Goal: Task Accomplishment & Management: Complete application form

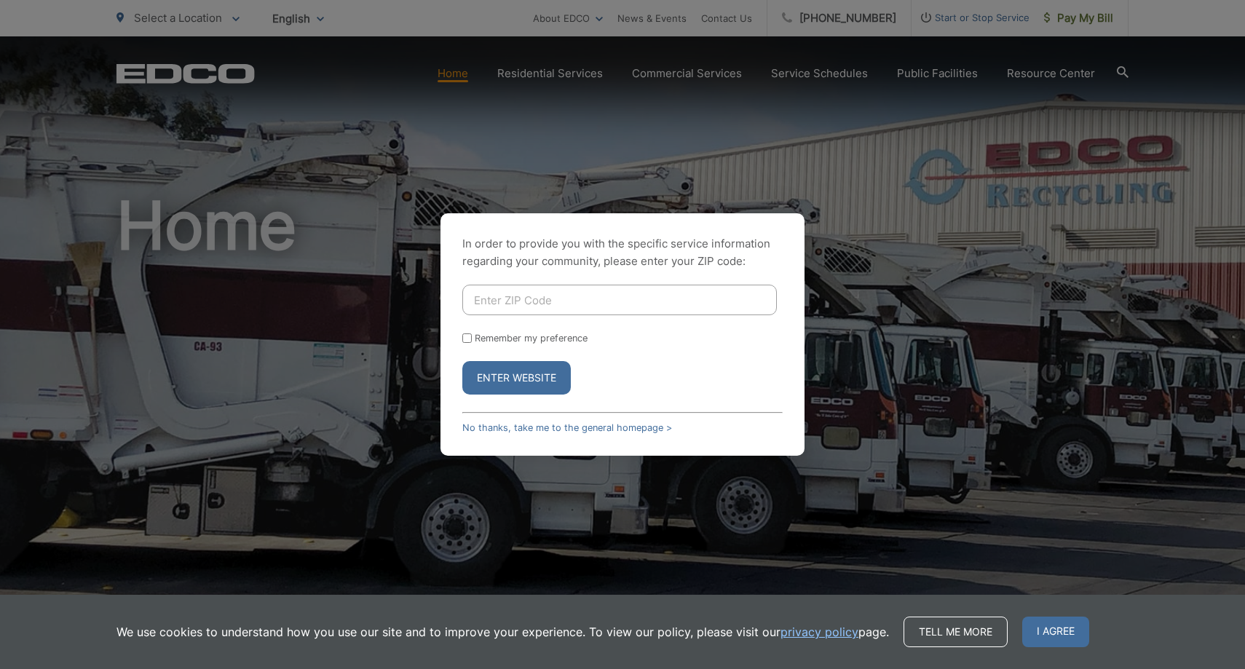
click at [563, 295] on input "Enter ZIP Code" at bounding box center [619, 300] width 315 height 31
type input "90245"
click at [552, 372] on button "Enter Website" at bounding box center [516, 378] width 109 height 34
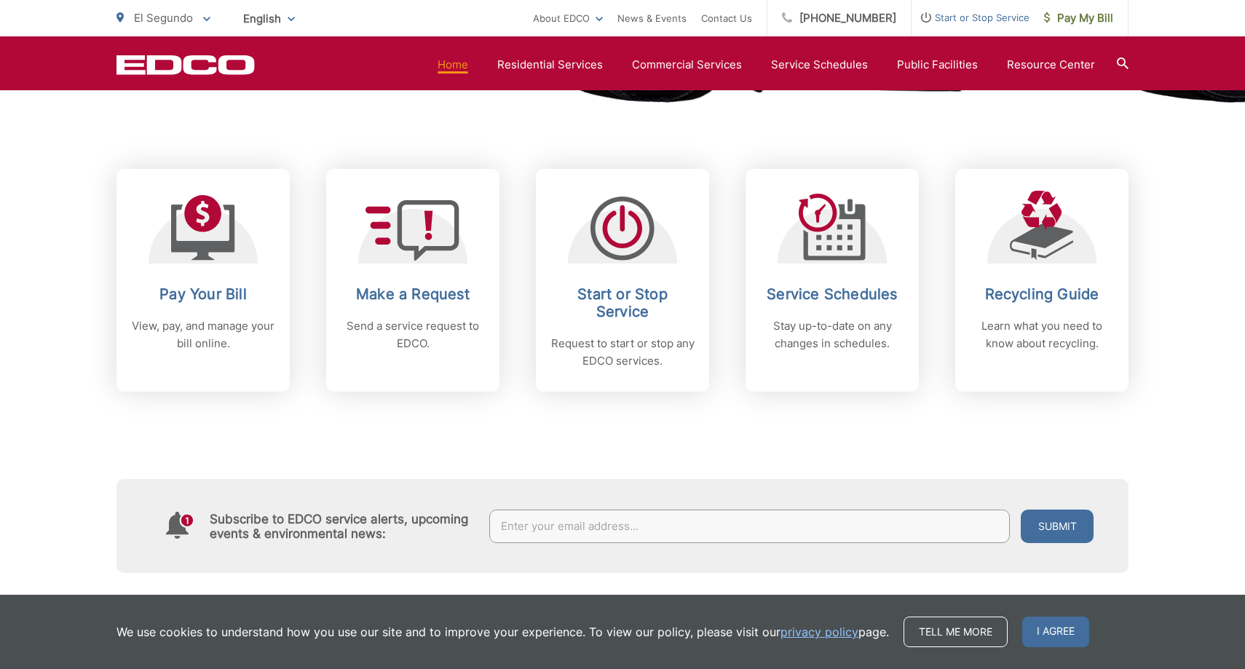
scroll to position [558, 0]
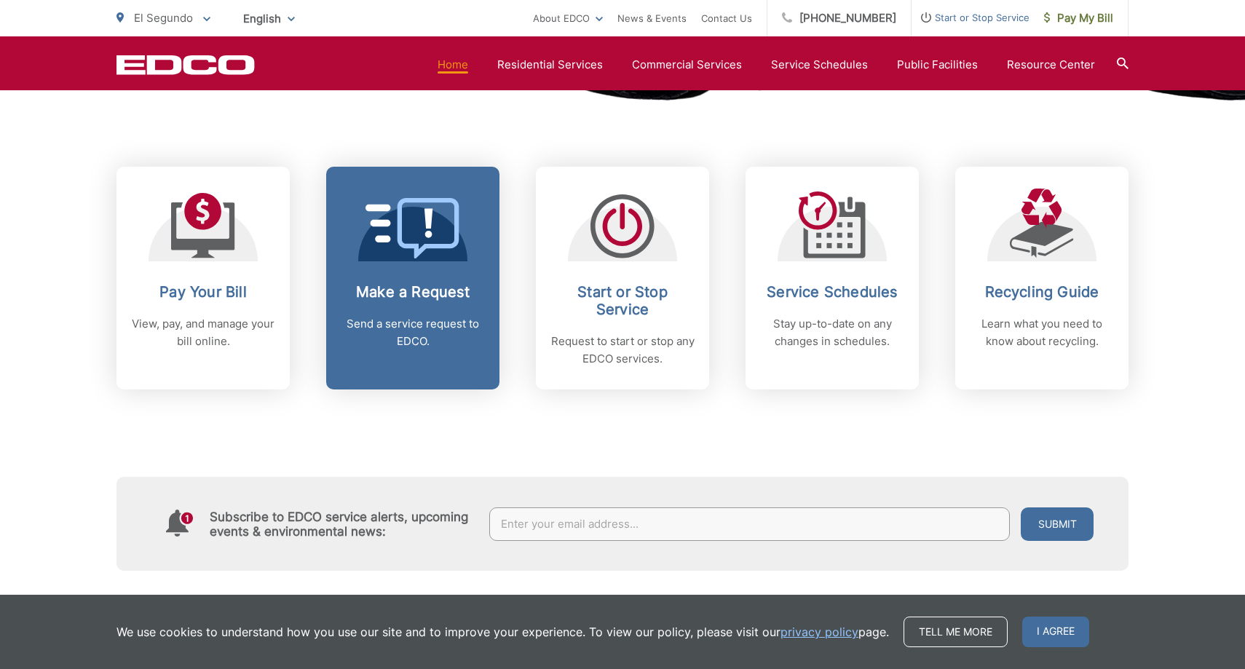
click at [416, 334] on p "Send a service request to EDCO." at bounding box center [413, 332] width 144 height 35
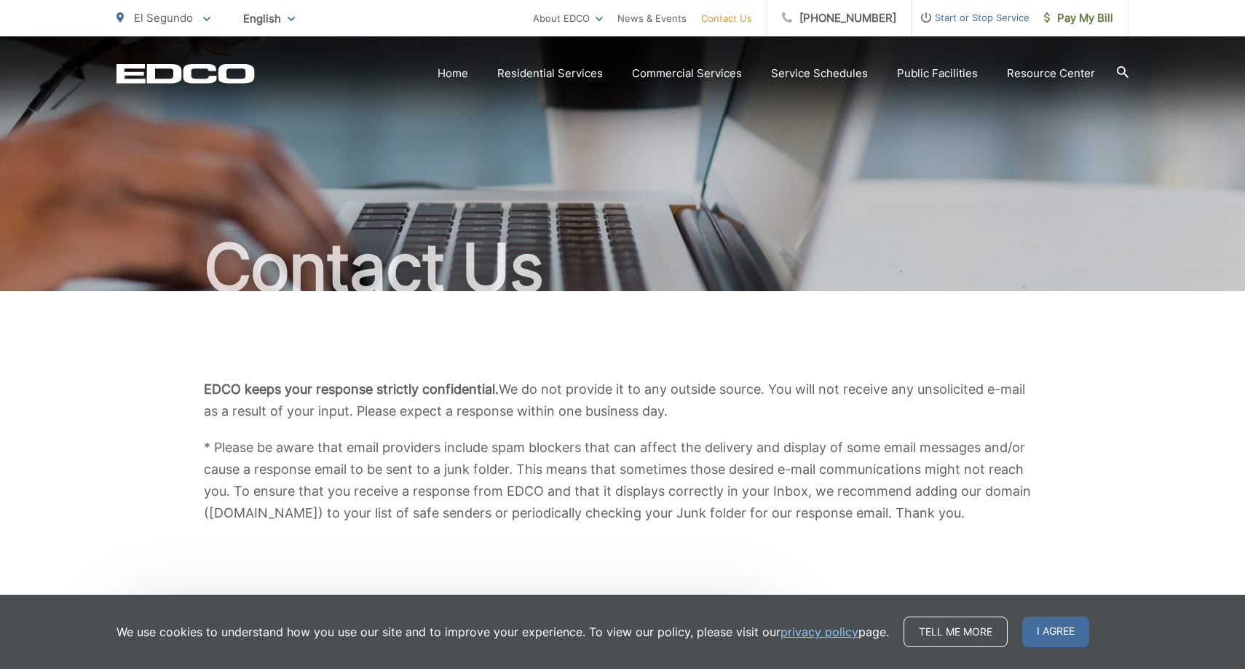
click at [1102, 189] on div "Contact Us" at bounding box center [623, 163] width 1012 height 255
click at [731, 15] on link "Contact Us" at bounding box center [726, 17] width 51 height 17
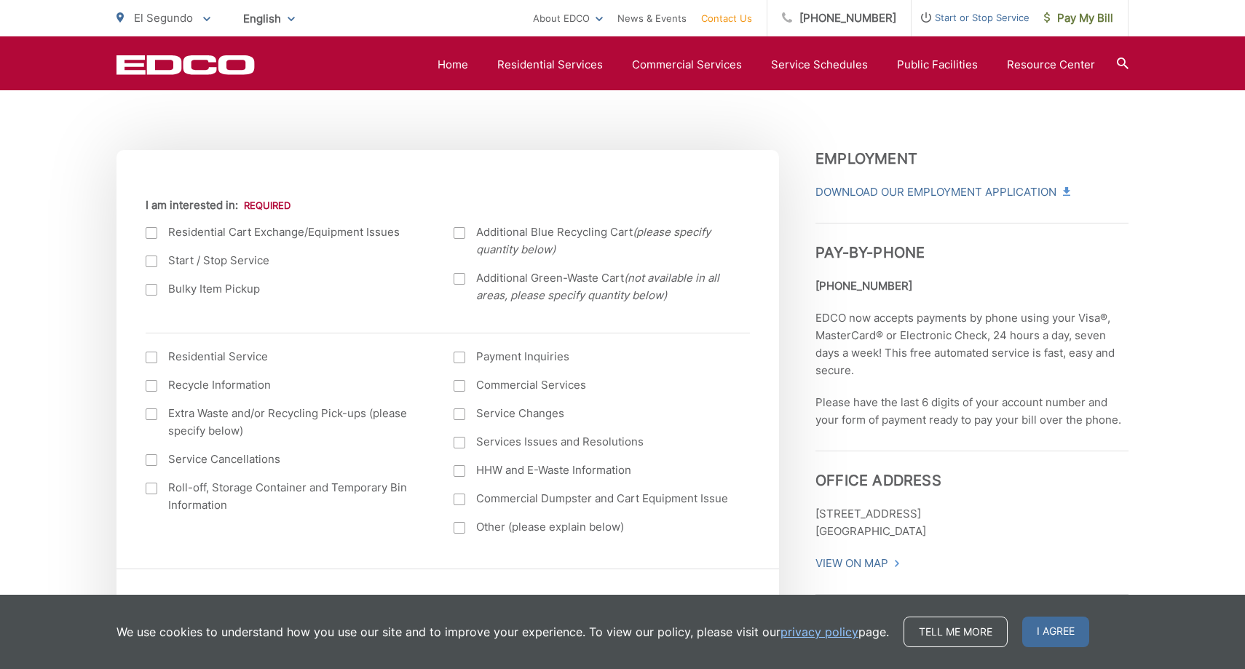
scroll to position [460, 0]
click at [153, 417] on div at bounding box center [152, 416] width 12 height 12
click at [0, 0] on input "Extra Waste and/or Recycling Pick-ups (please specify below)" at bounding box center [0, 0] width 0 height 0
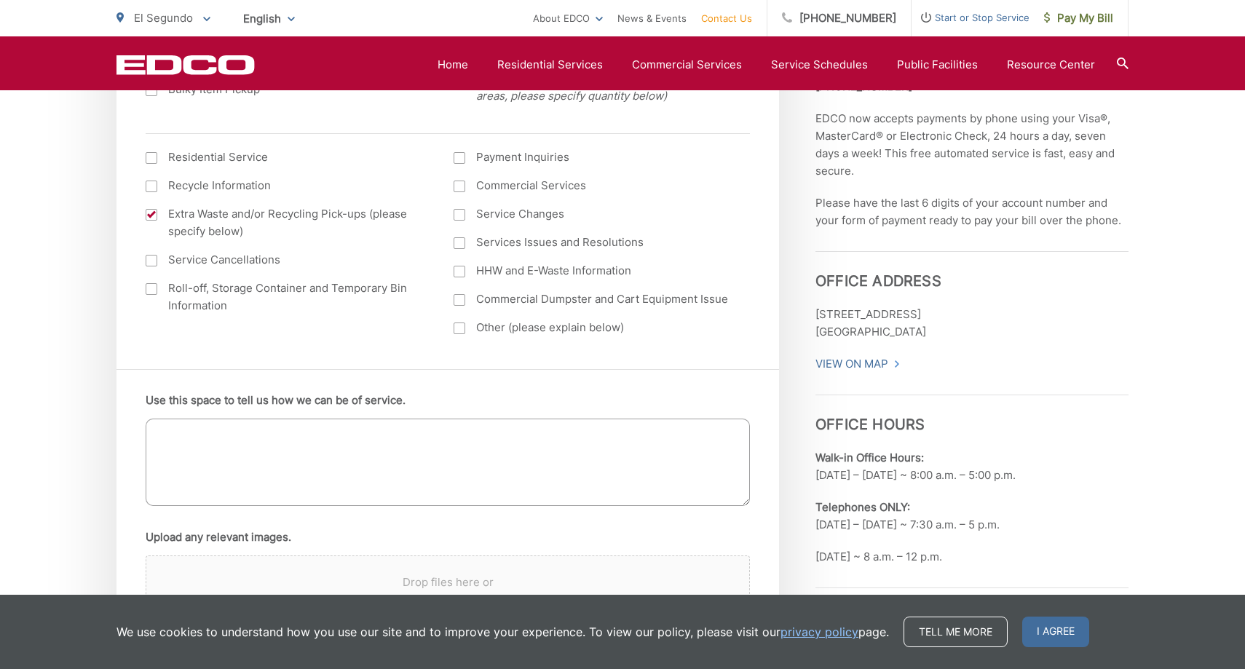
scroll to position [663, 0]
click at [162, 427] on textarea "Use this space to tell us how we can be of service." at bounding box center [448, 460] width 604 height 87
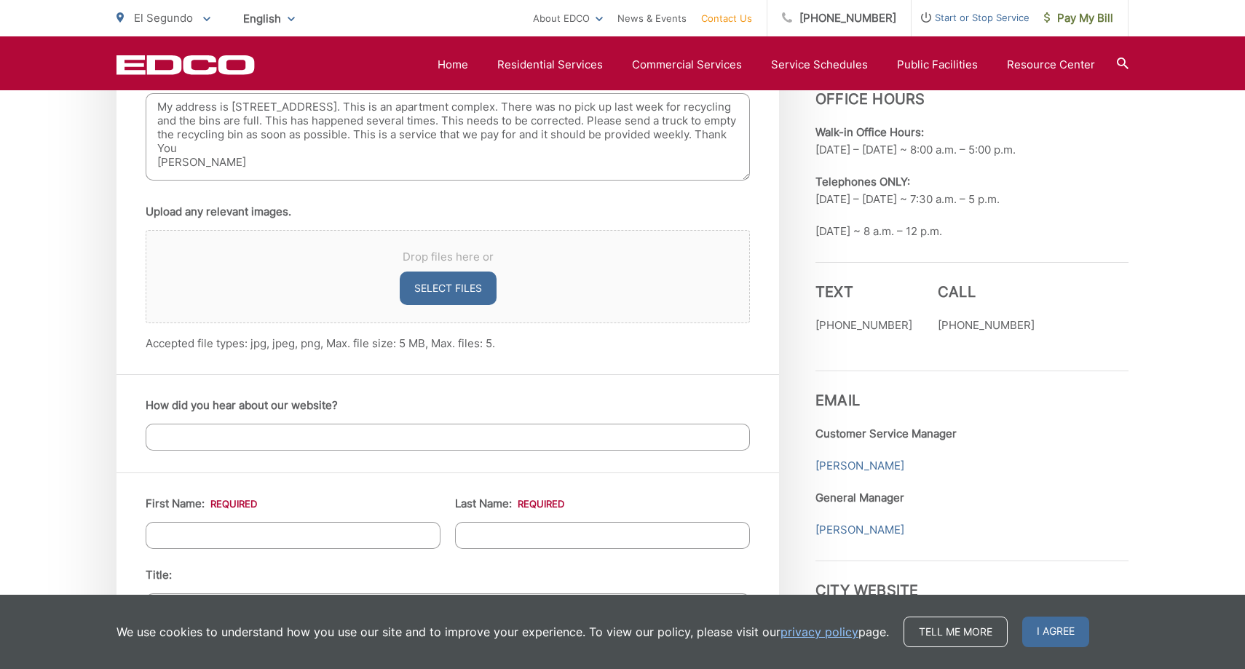
scroll to position [988, 0]
click at [183, 454] on div "How did you hear about our website?" at bounding box center [448, 423] width 663 height 98
click at [185, 442] on input "How did you hear about our website?" at bounding box center [448, 436] width 604 height 27
drag, startPoint x: 244, startPoint y: 159, endPoint x: 143, endPoint y: 152, distance: 101.5
click at [143, 152] on div "Use this space to tell us how we can be of service. My address is 326 Sierra St…" at bounding box center [448, 208] width 663 height 331
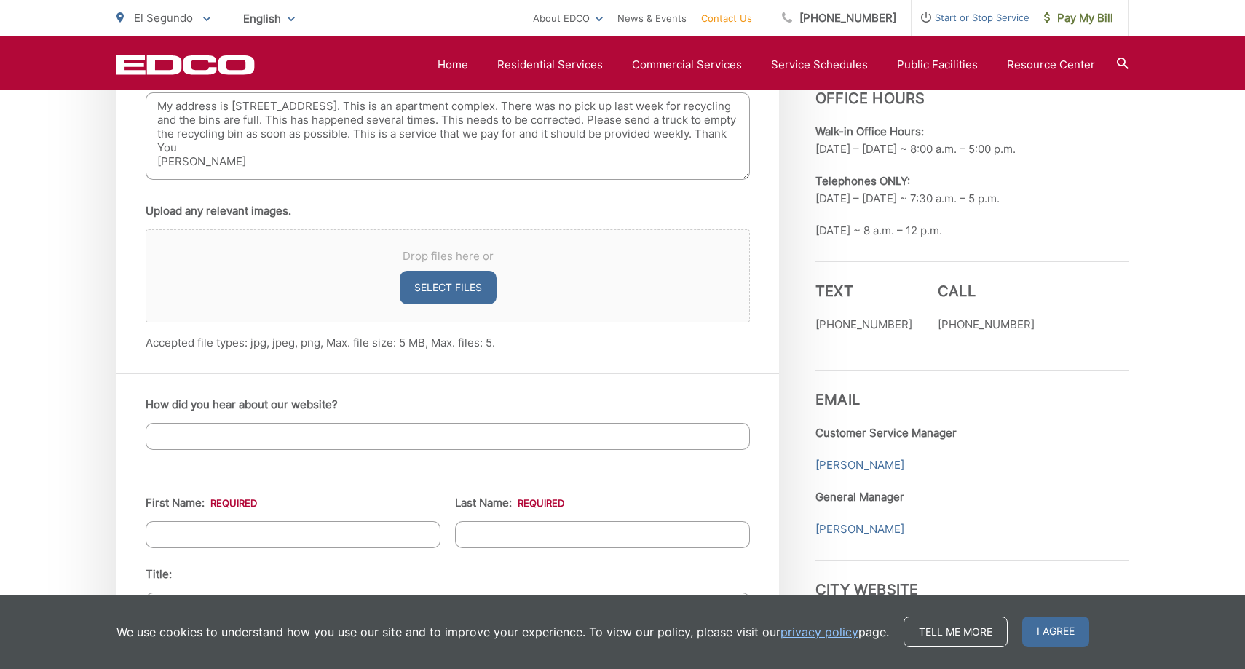
click at [245, 169] on textarea "My address is 326 Sierra St. El Segundo, CA 90245. This is an apartment complex…" at bounding box center [448, 135] width 604 height 87
drag, startPoint x: 245, startPoint y: 169, endPoint x: 145, endPoint y: 156, distance: 100.6
click at [145, 156] on div "Use this space to tell us how we can be of service. My address is 326 Sierra St…" at bounding box center [448, 208] width 663 height 331
type textarea "My address is 326 Sierra St. El Segundo, CA 90245. This is an apartment complex…"
click at [205, 438] on input "How did you hear about our website?" at bounding box center [448, 436] width 604 height 27
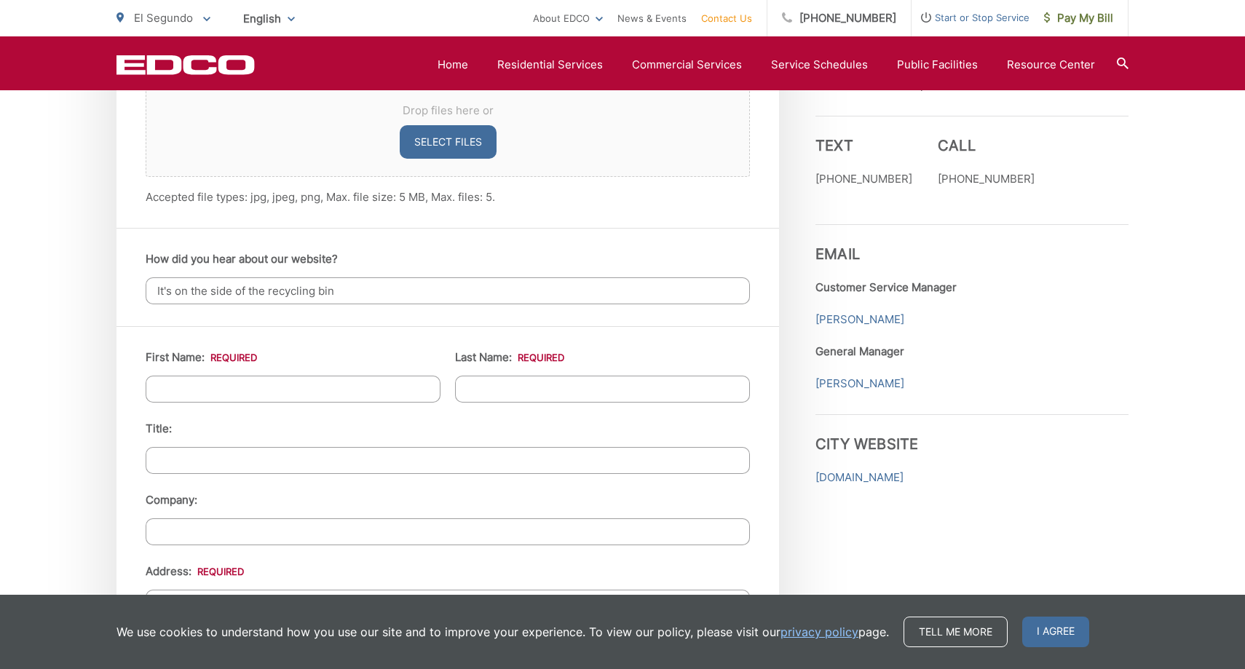
scroll to position [1135, 0]
type input "It's on the side of the recycling bin"
type input "Roberta"
type input "Barnes"
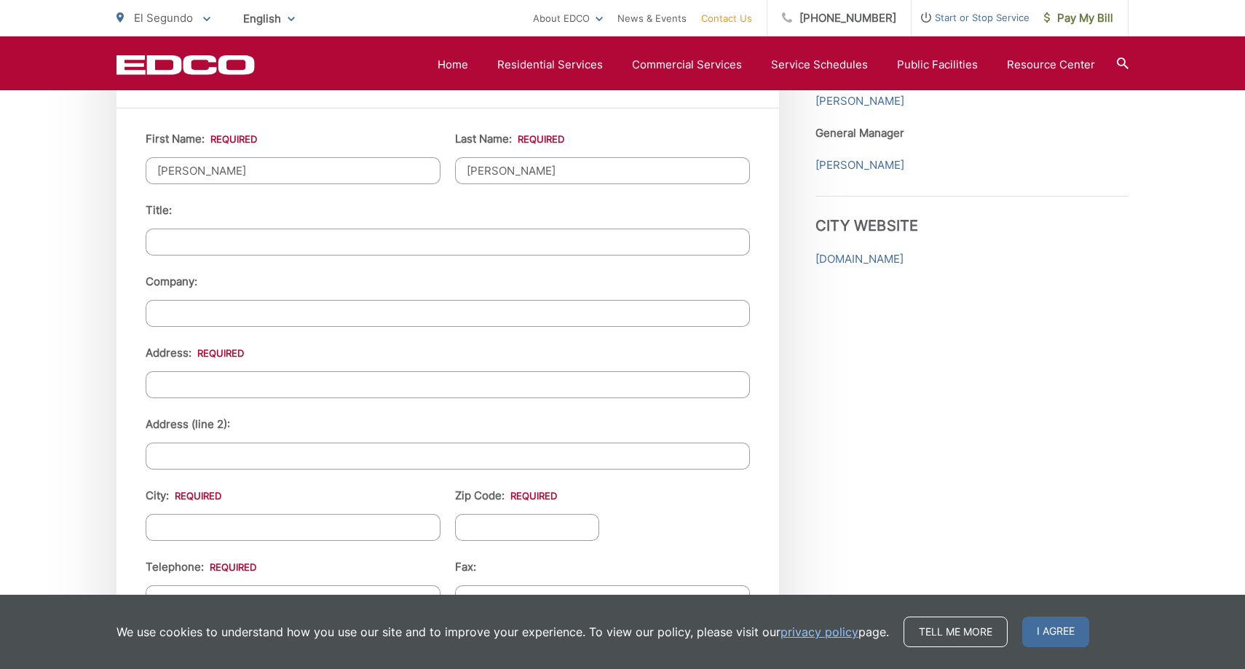
scroll to position [1353, 0]
type input "326 Sierra St."
type input "El Segundo"
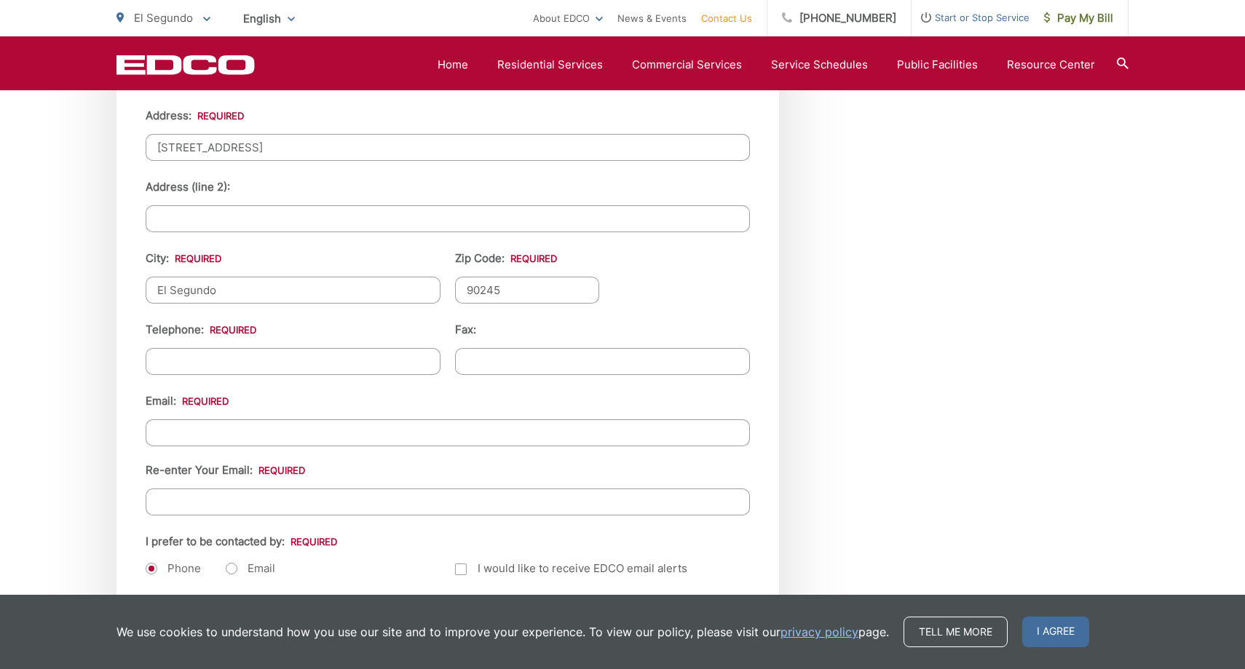
scroll to position [1593, 0]
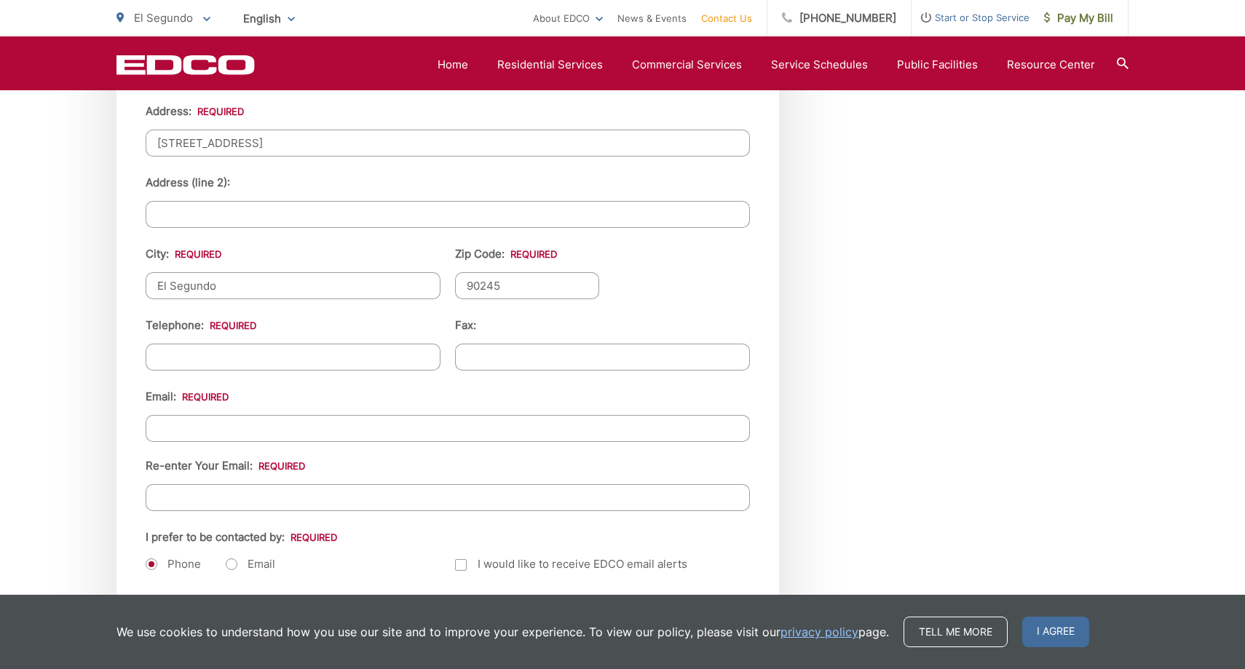
type input "90245"
type input "(310) 923-1805"
click at [294, 382] on ul "First Name: * Roberta Last Name: * Barnes Title: Company: Address: * 326 Sierra…" at bounding box center [448, 232] width 604 height 687
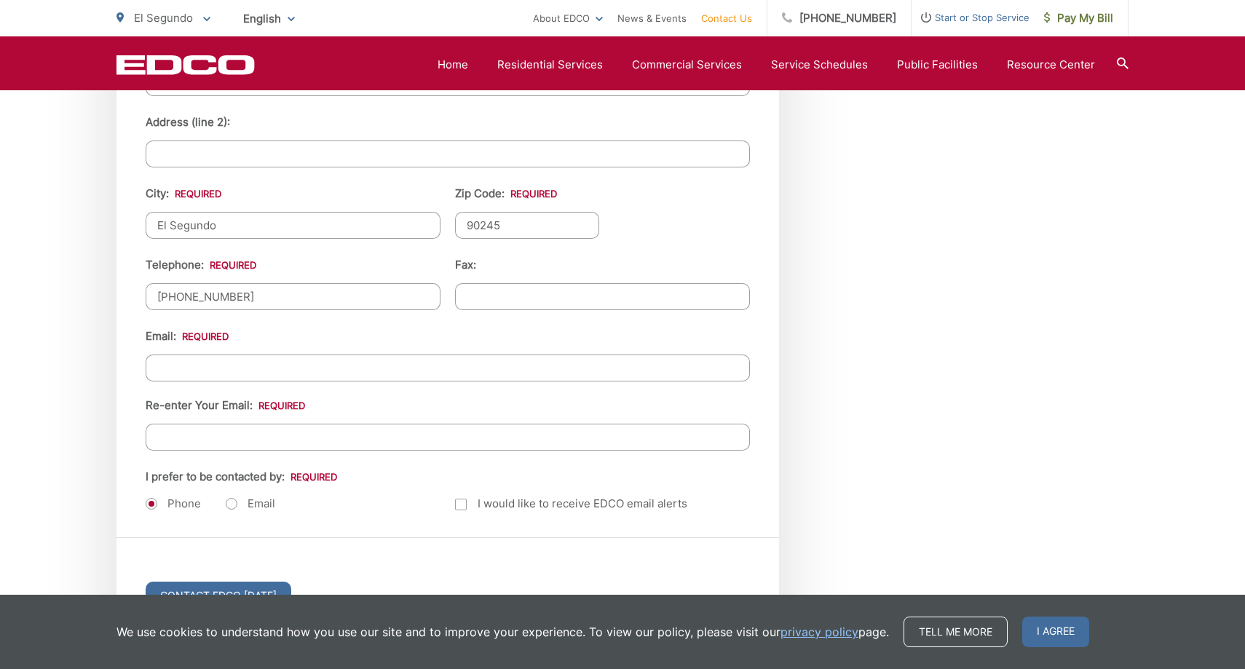
scroll to position [1656, 0]
type input "23barnes@gmail.com"
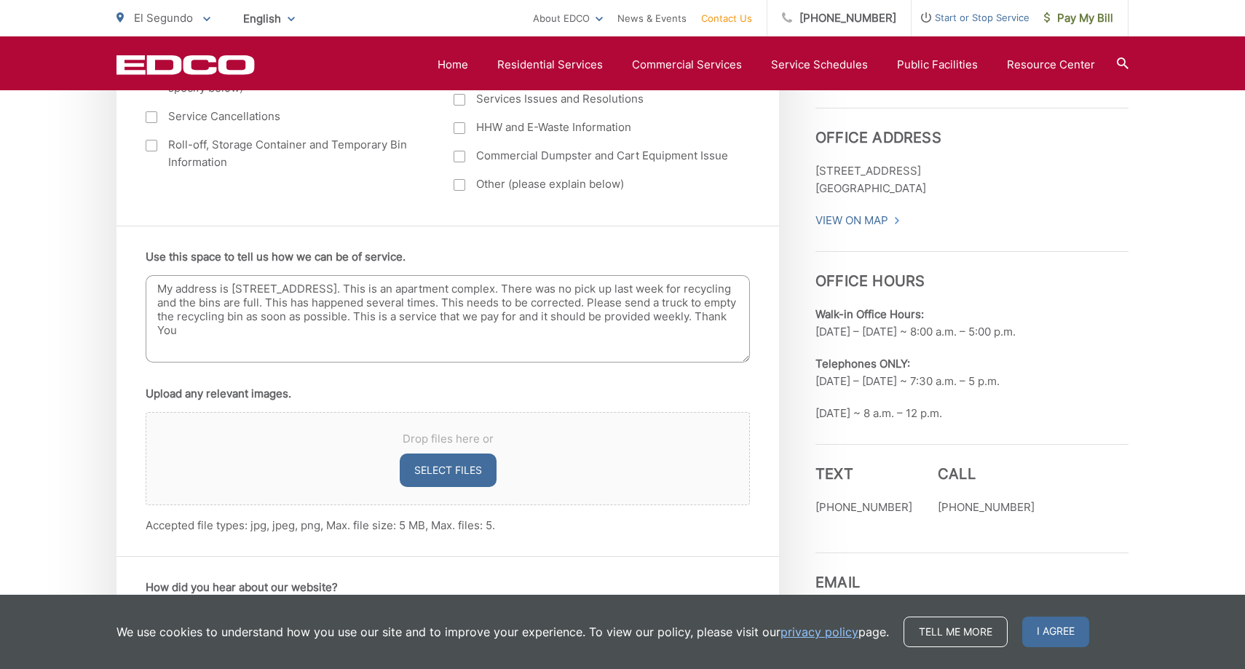
scroll to position [803, 0]
type input "23barnes@gmail.com"
drag, startPoint x: 503, startPoint y: 302, endPoint x: 389, endPoint y: 304, distance: 114.4
click at [389, 304] on textarea "My address is 326 Sierra St. El Segundo, CA 90245. This is an apartment complex…" at bounding box center [448, 320] width 604 height 87
click at [528, 301] on textarea "My address is 326 Sierra St. El Segundo, CA 90245. This is an apartment complex…" at bounding box center [448, 320] width 604 height 87
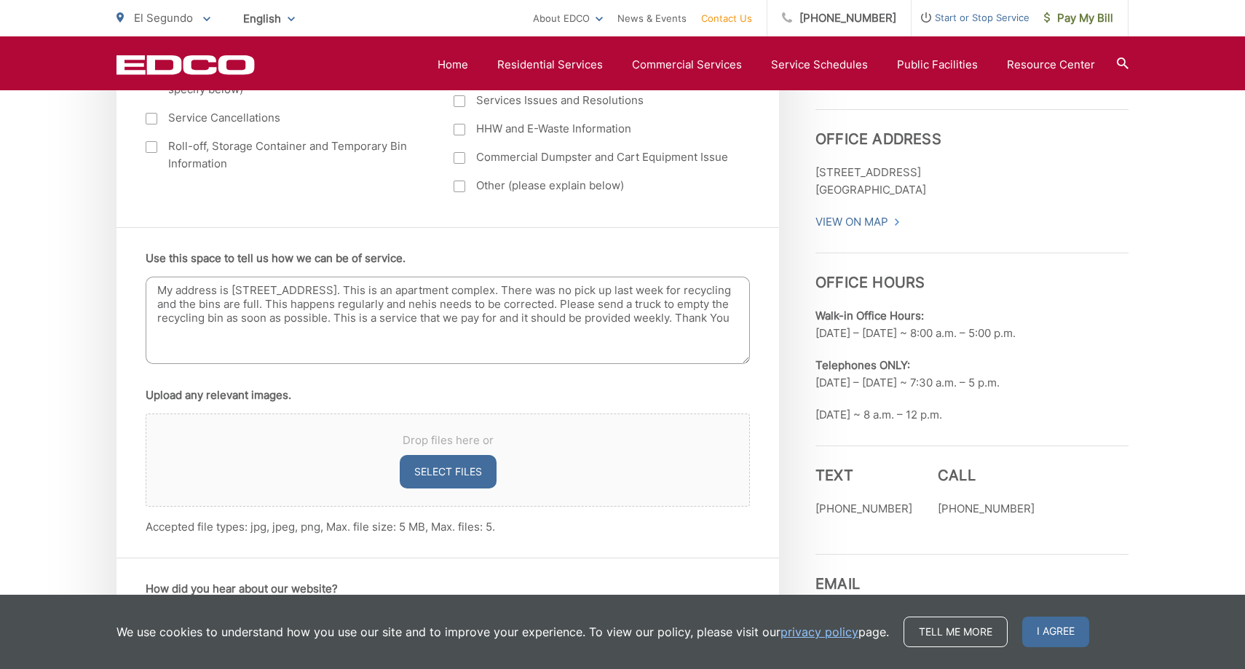
click at [536, 303] on textarea "My address is 326 Sierra St. El Segundo, CA 90245. This is an apartment complex…" at bounding box center [448, 320] width 604 height 87
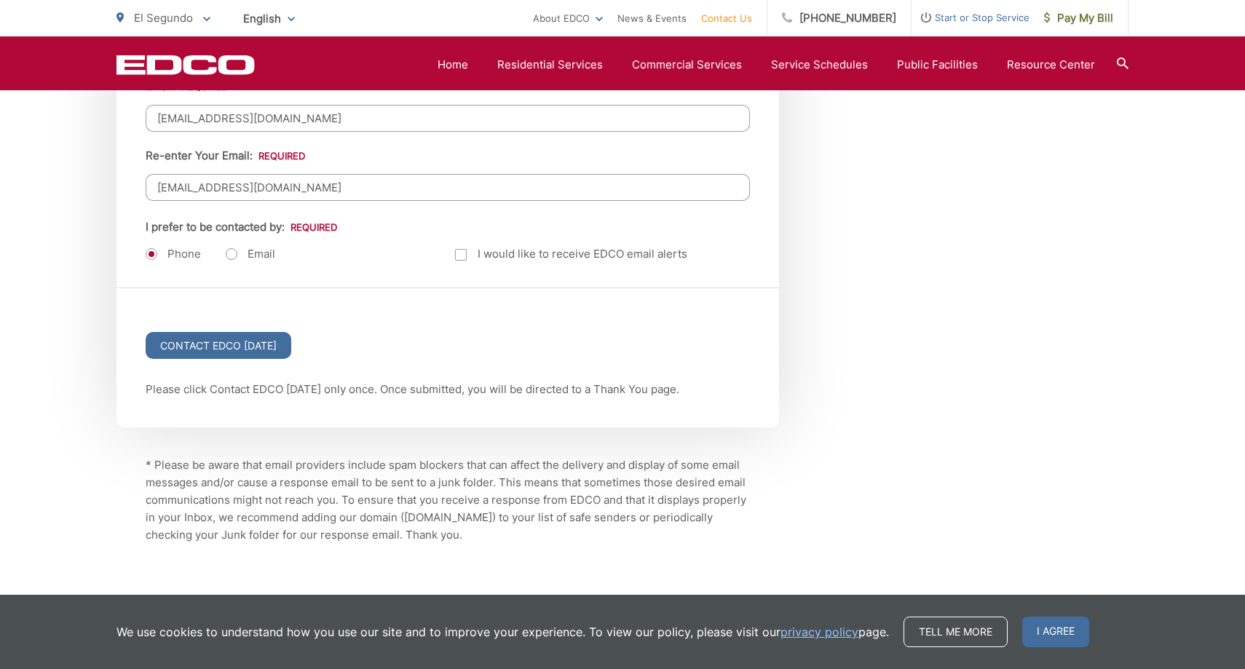
scroll to position [1908, 0]
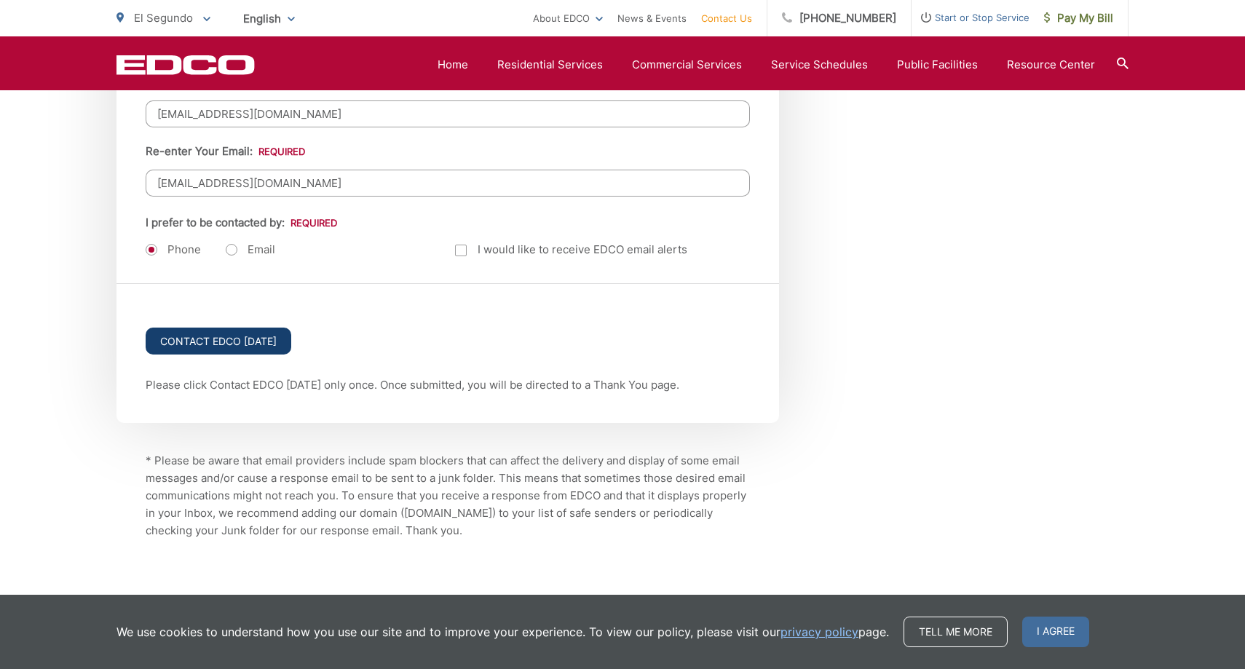
type textarea "My address is 326 Sierra St. El Segundo, CA 90245. This is an apartment complex…"
click at [258, 342] on input "Contact EDCO Today" at bounding box center [219, 341] width 146 height 27
